Goal: Task Accomplishment & Management: Manage account settings

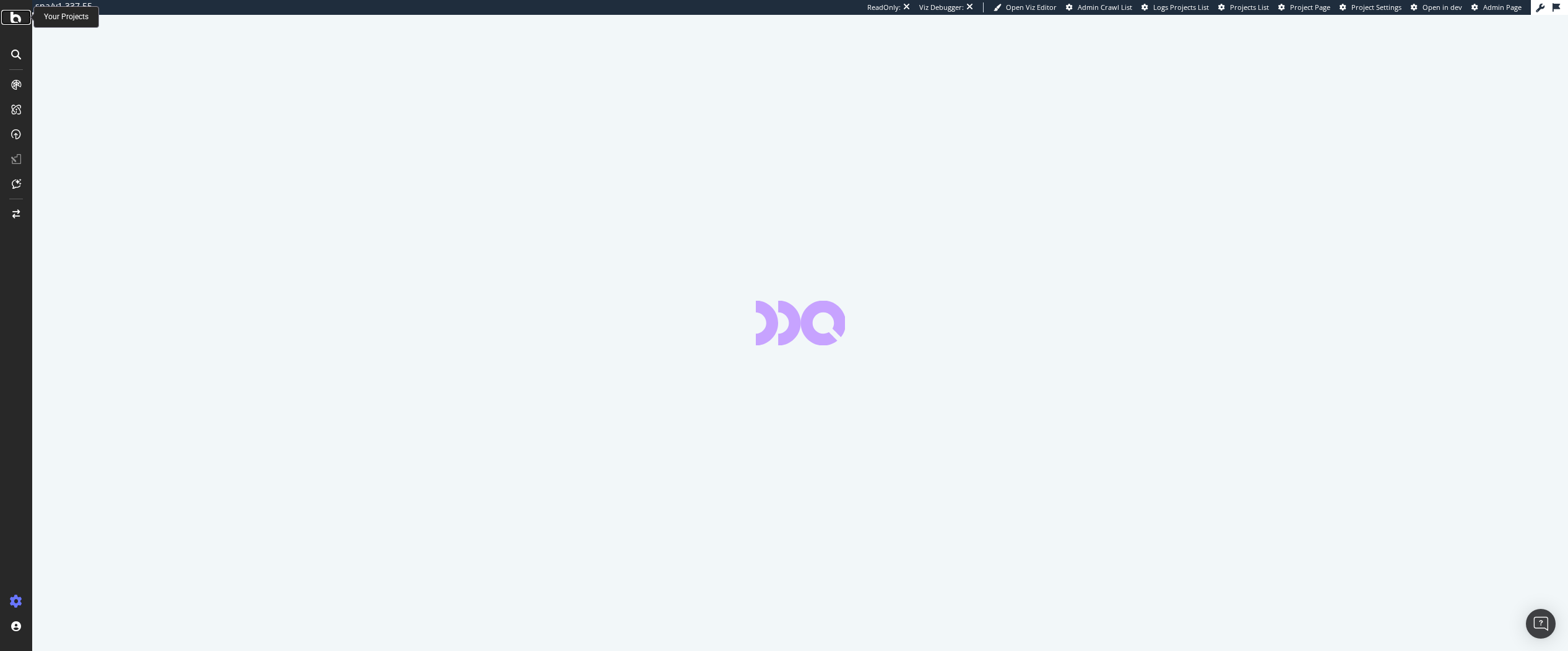
click at [20, 22] on icon at bounding box center [16, 17] width 11 height 15
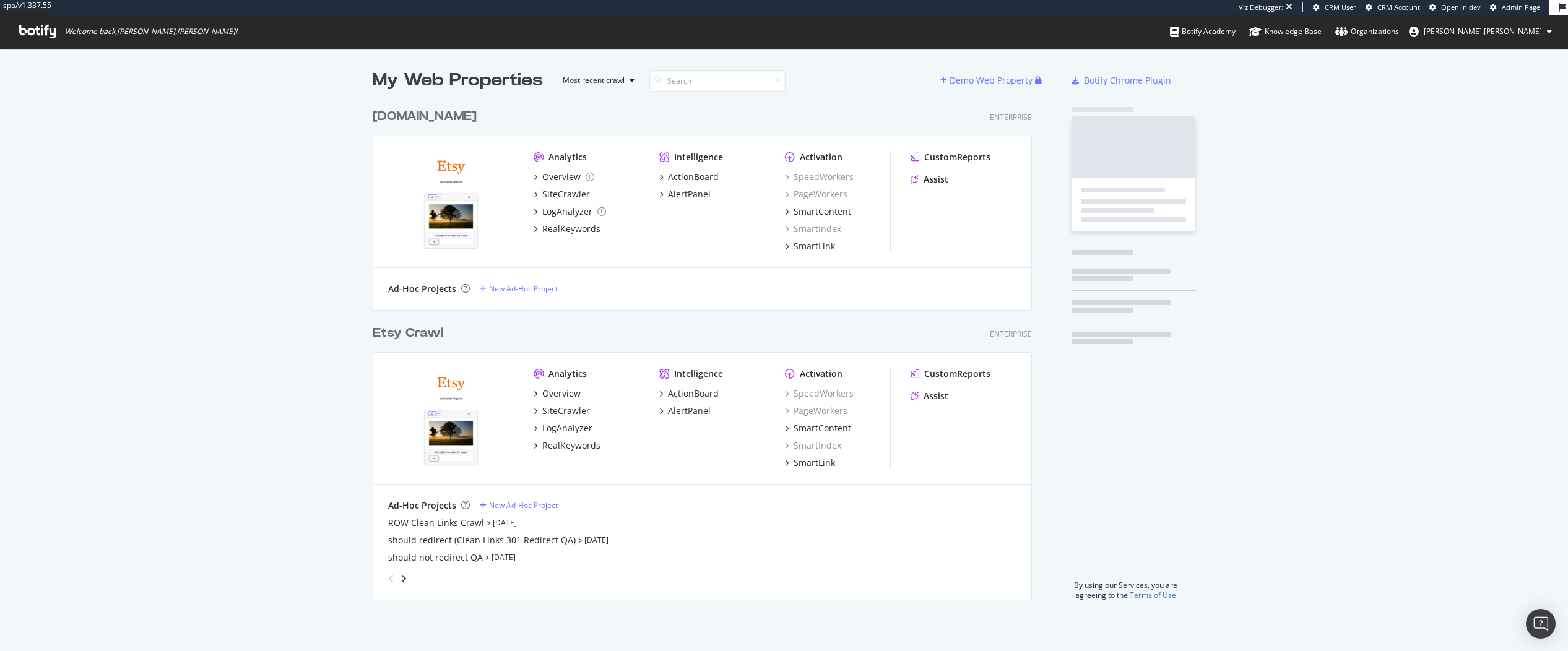
scroll to position [498, 660]
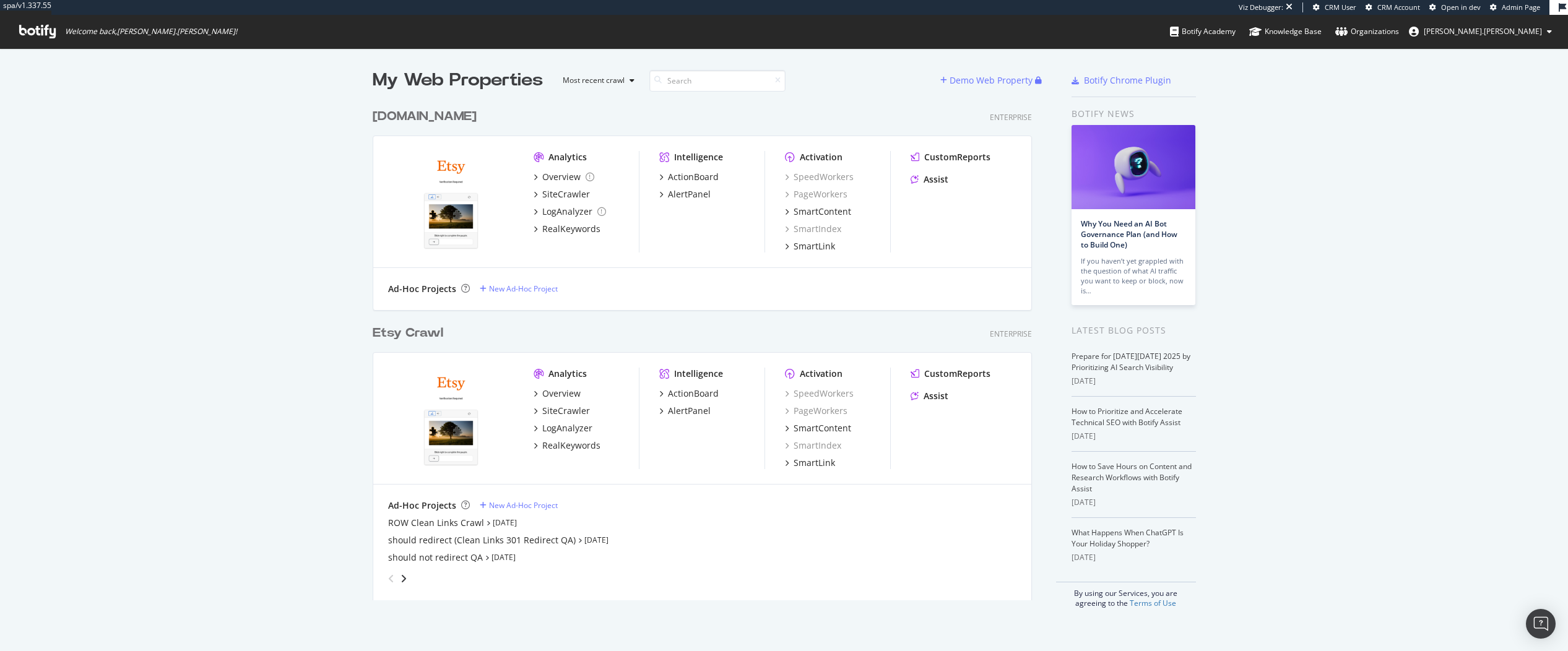
click at [398, 334] on div "Etsy Crawl" at bounding box center [407, 333] width 70 height 18
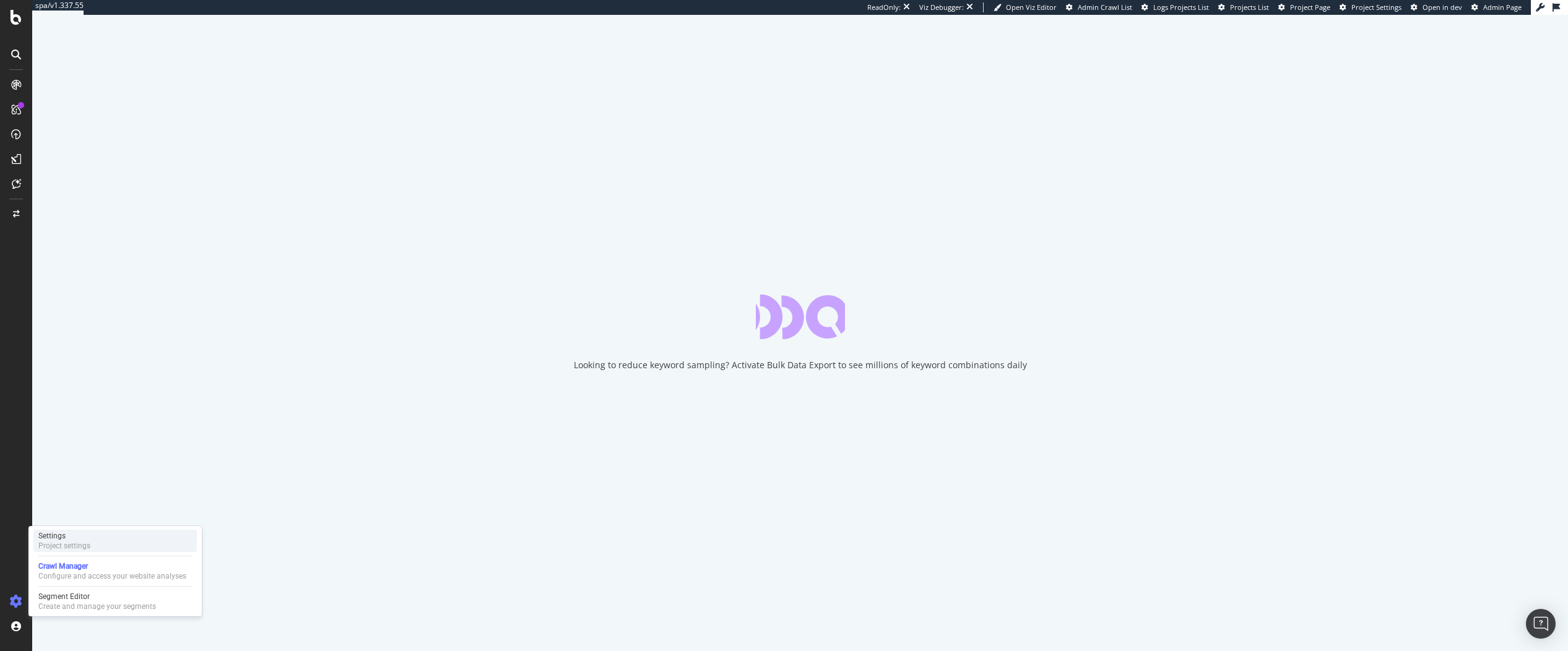
click at [65, 539] on div "Settings" at bounding box center [64, 535] width 52 height 10
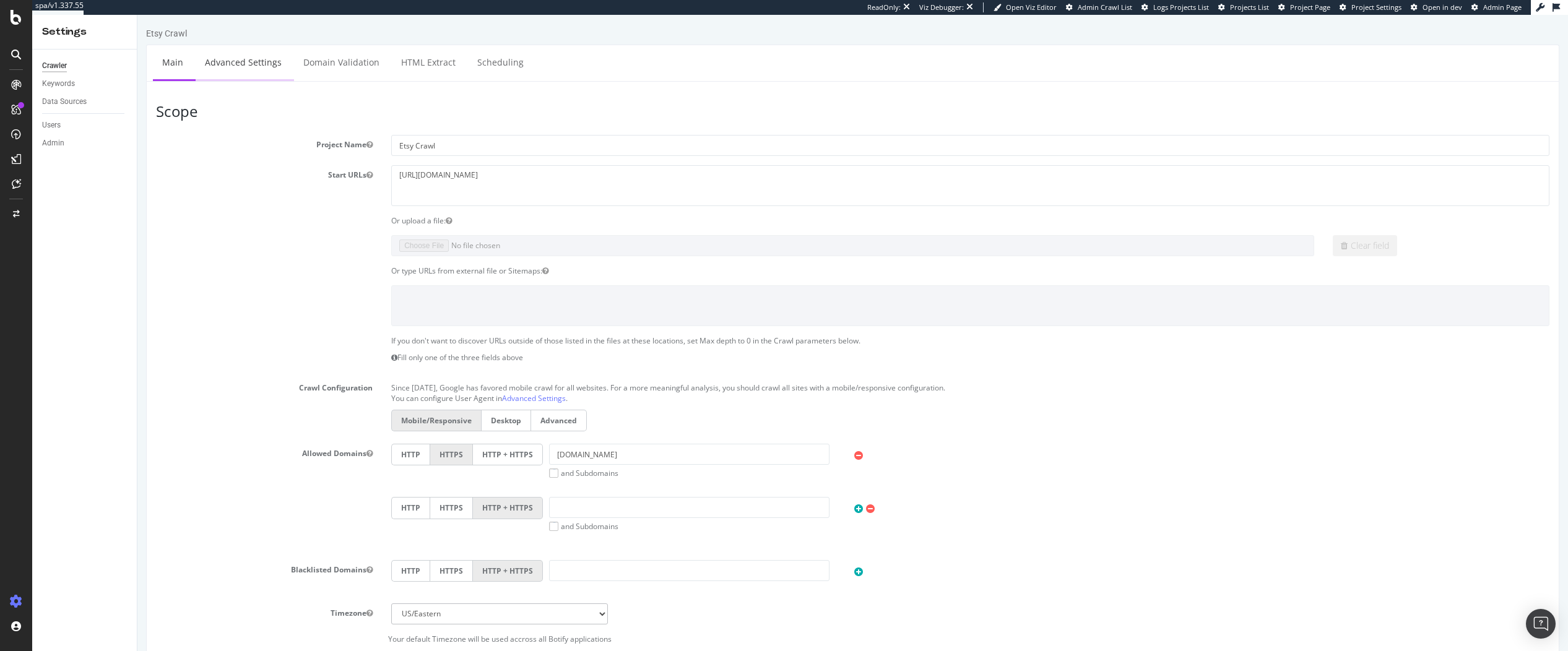
click at [227, 62] on link "Advanced Settings" at bounding box center [243, 62] width 95 height 34
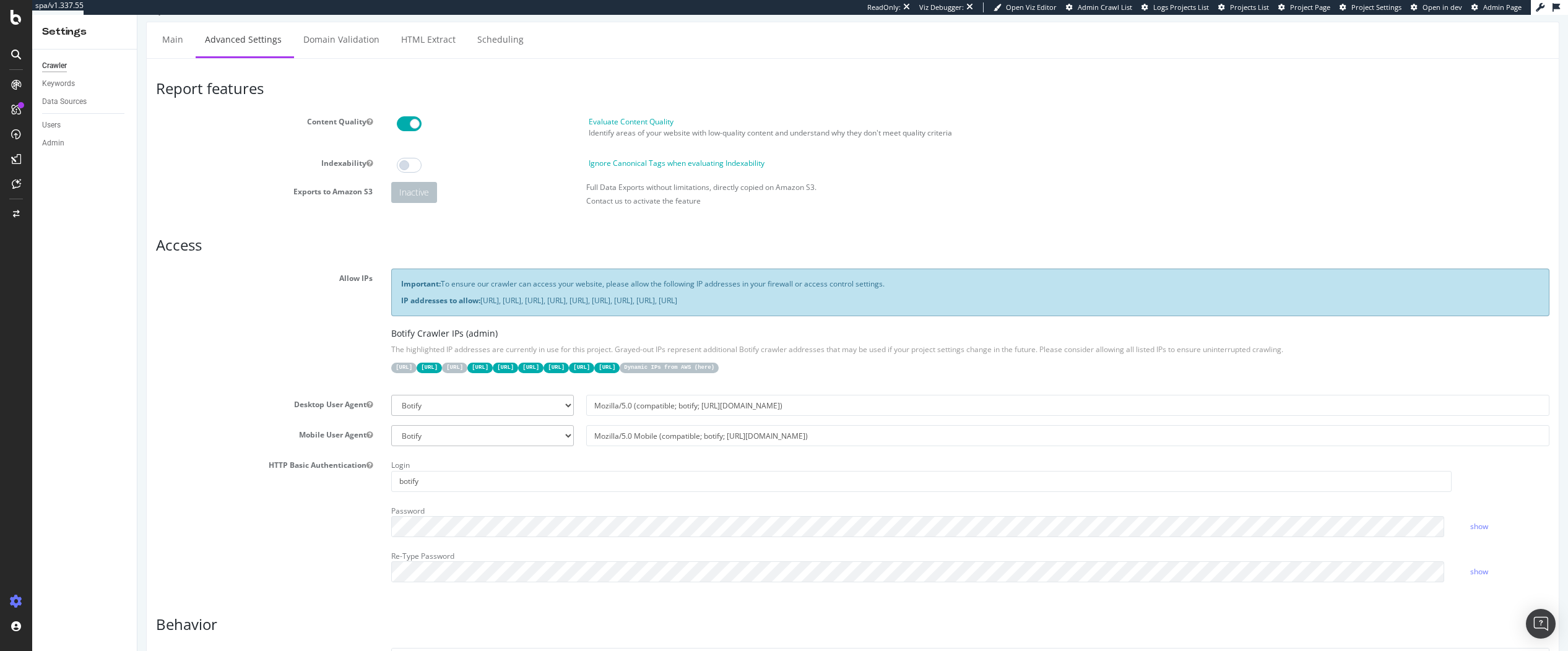
scroll to position [6, 0]
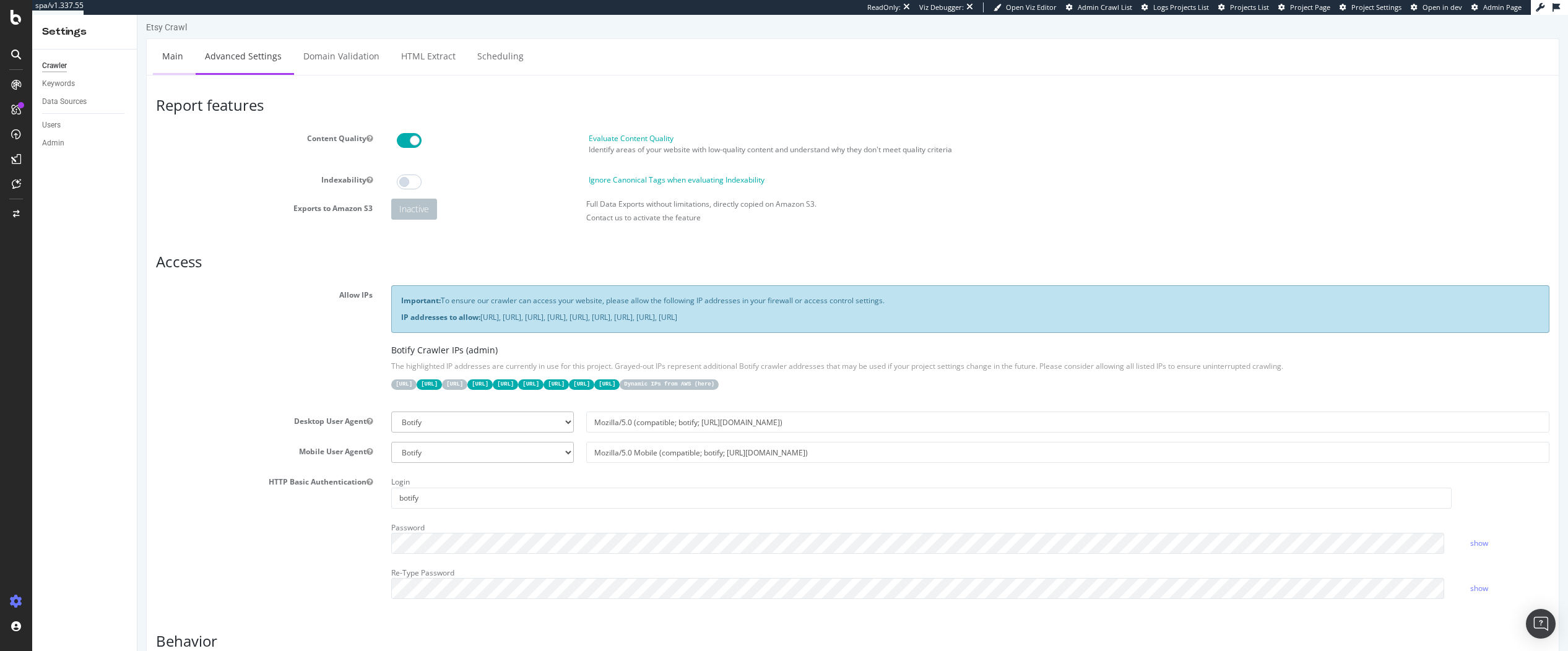
click at [177, 55] on link "Main" at bounding box center [173, 56] width 39 height 34
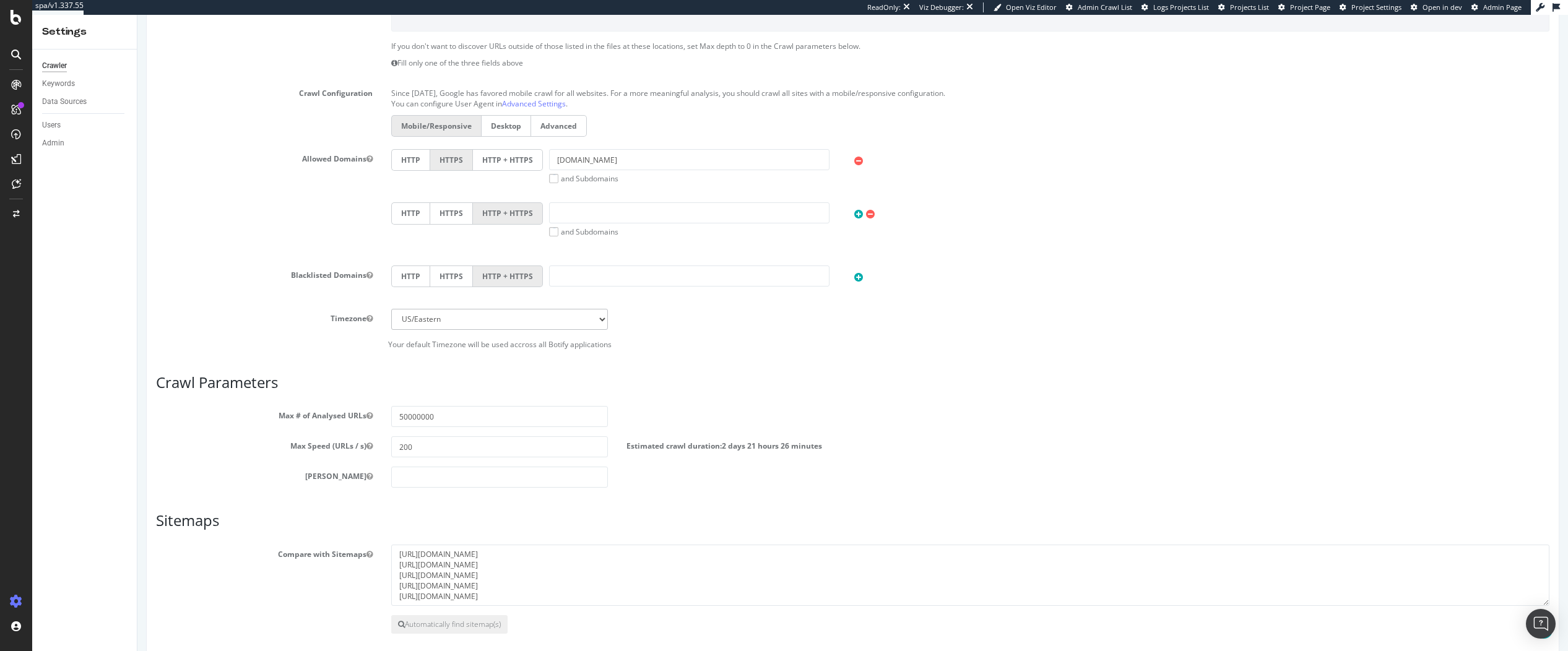
scroll to position [295, 0]
